Goal: Transaction & Acquisition: Purchase product/service

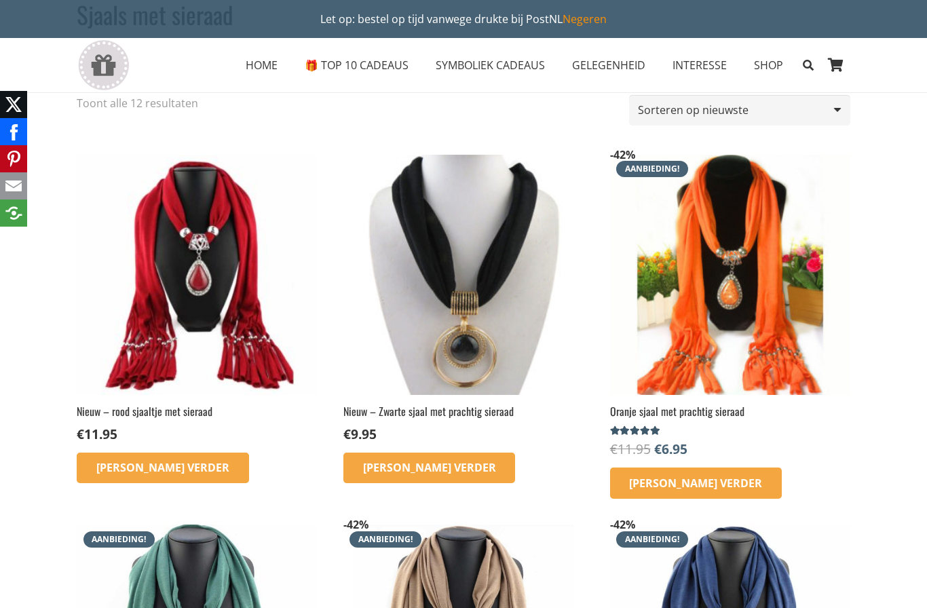
scroll to position [127, 0]
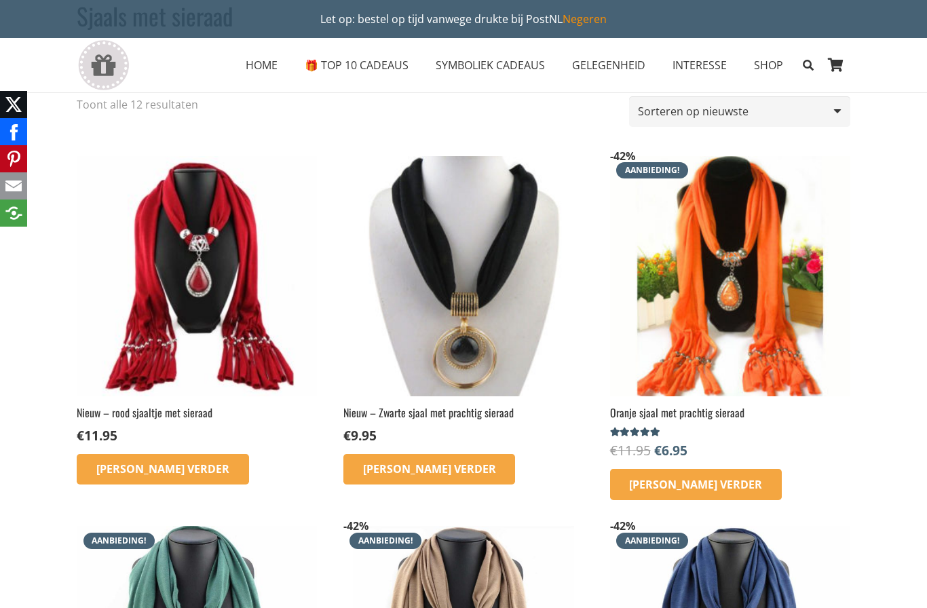
click at [768, 262] on img at bounding box center [730, 276] width 240 height 240
click at [685, 479] on link "[PERSON_NAME] verder" at bounding box center [696, 484] width 172 height 31
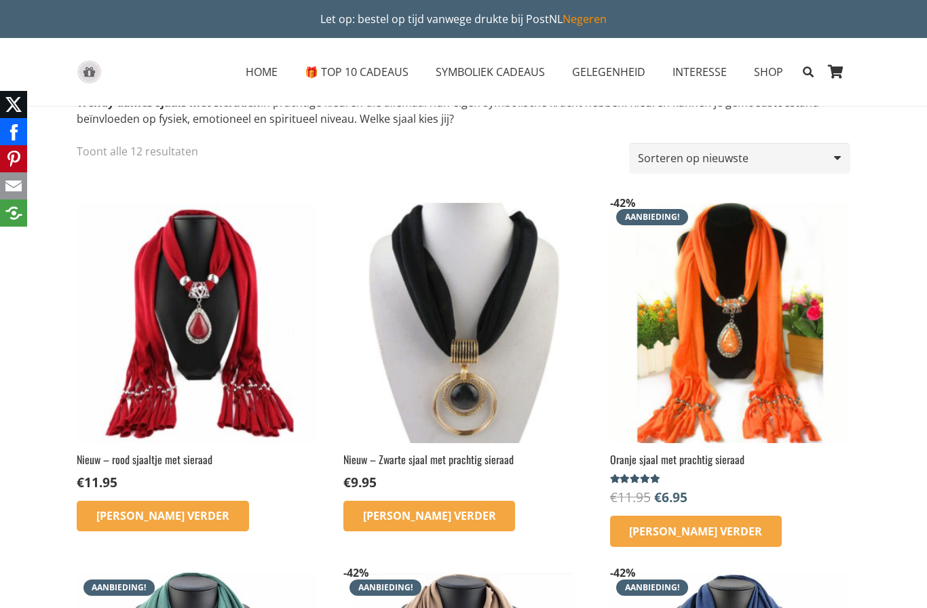
scroll to position [116, 0]
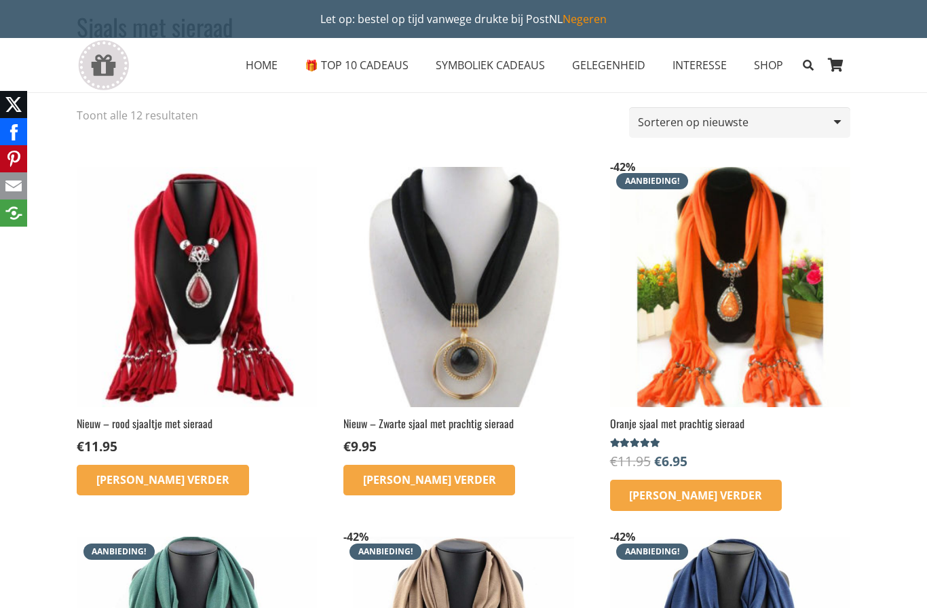
click at [782, 337] on img at bounding box center [730, 287] width 240 height 240
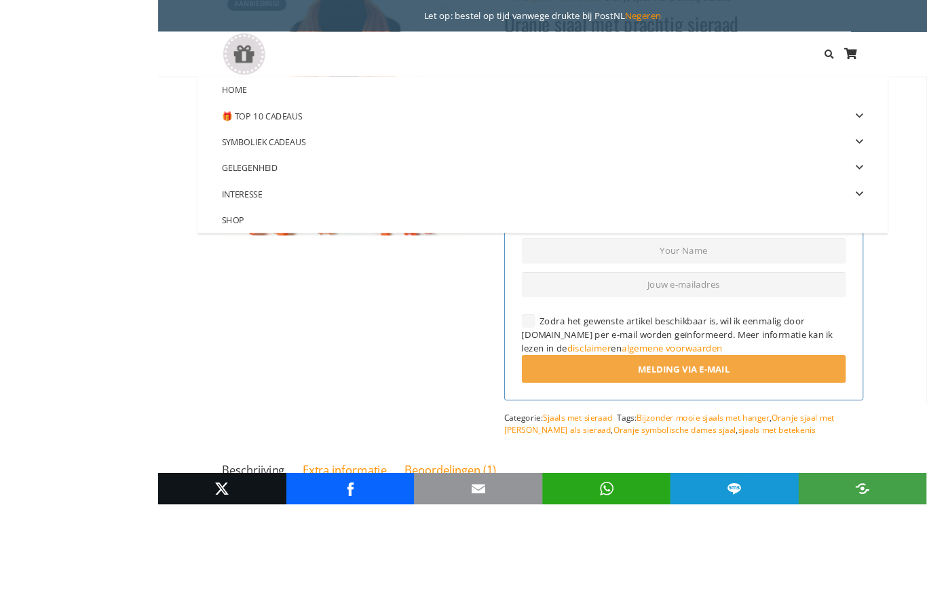
scroll to position [212, 0]
